Goal: Transaction & Acquisition: Purchase product/service

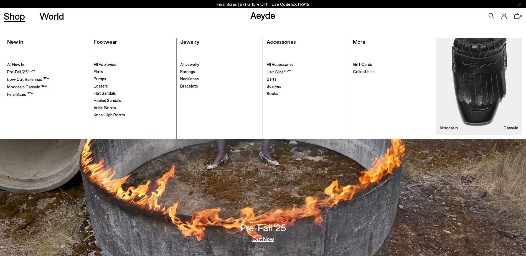
click at [14, 19] on link "Shop" at bounding box center [14, 16] width 21 height 10
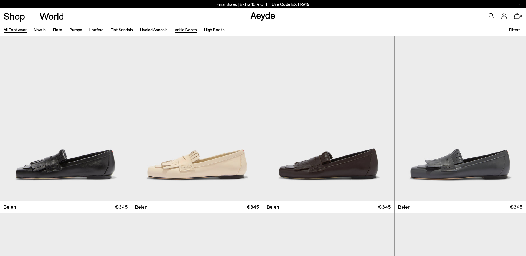
click at [191, 29] on link "Ankle Boots" at bounding box center [186, 29] width 22 height 5
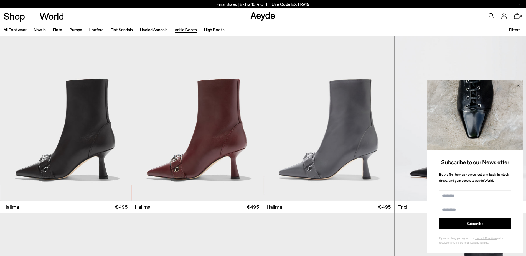
click at [519, 85] on icon at bounding box center [518, 85] width 3 height 3
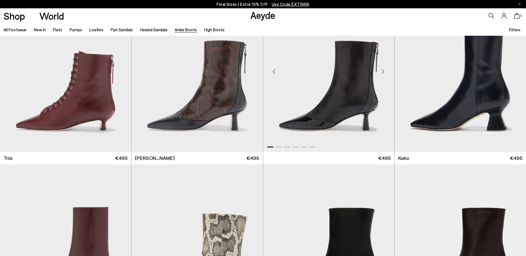
scroll to position [305, 0]
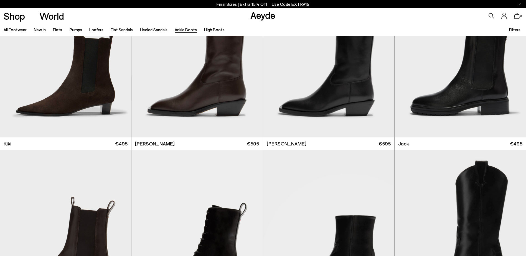
scroll to position [1138, 0]
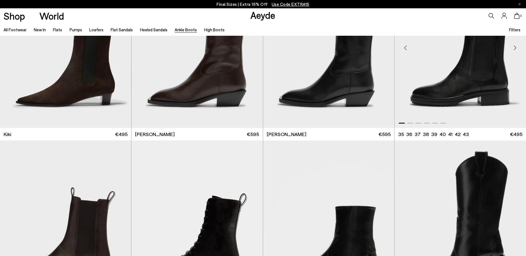
click at [436, 85] on img "1 / 6" at bounding box center [461, 45] width 132 height 165
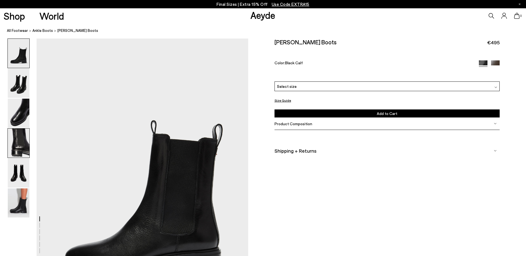
click at [18, 143] on img at bounding box center [19, 143] width 22 height 29
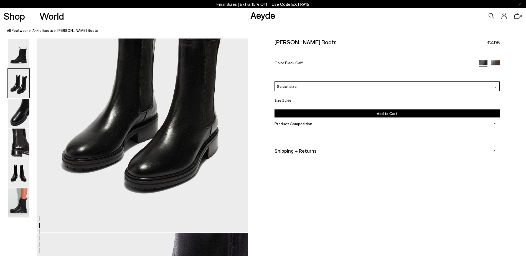
scroll to position [295, 0]
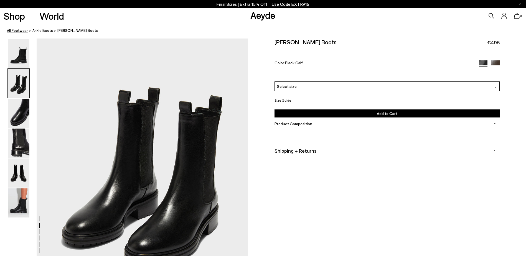
drag, startPoint x: 21, startPoint y: 31, endPoint x: 25, endPoint y: 32, distance: 3.9
click at [21, 31] on link "All Footwear" at bounding box center [17, 31] width 21 height 6
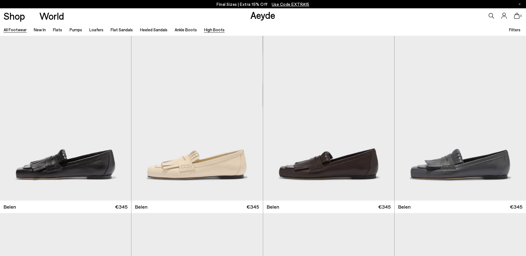
click at [212, 27] on link "High Boots" at bounding box center [214, 29] width 21 height 5
